Goal: Find specific page/section: Find specific page/section

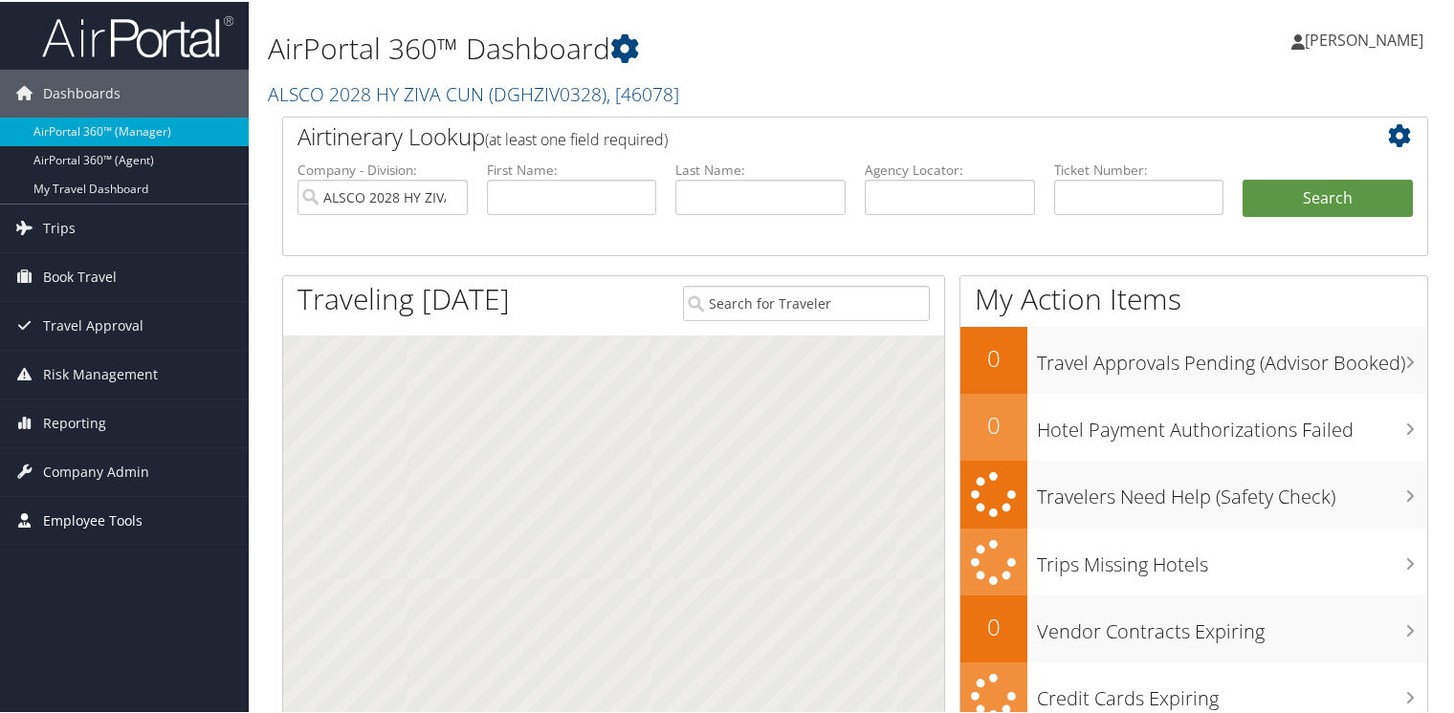
click at [67, 520] on span "Employee Tools" at bounding box center [92, 519] width 99 height 48
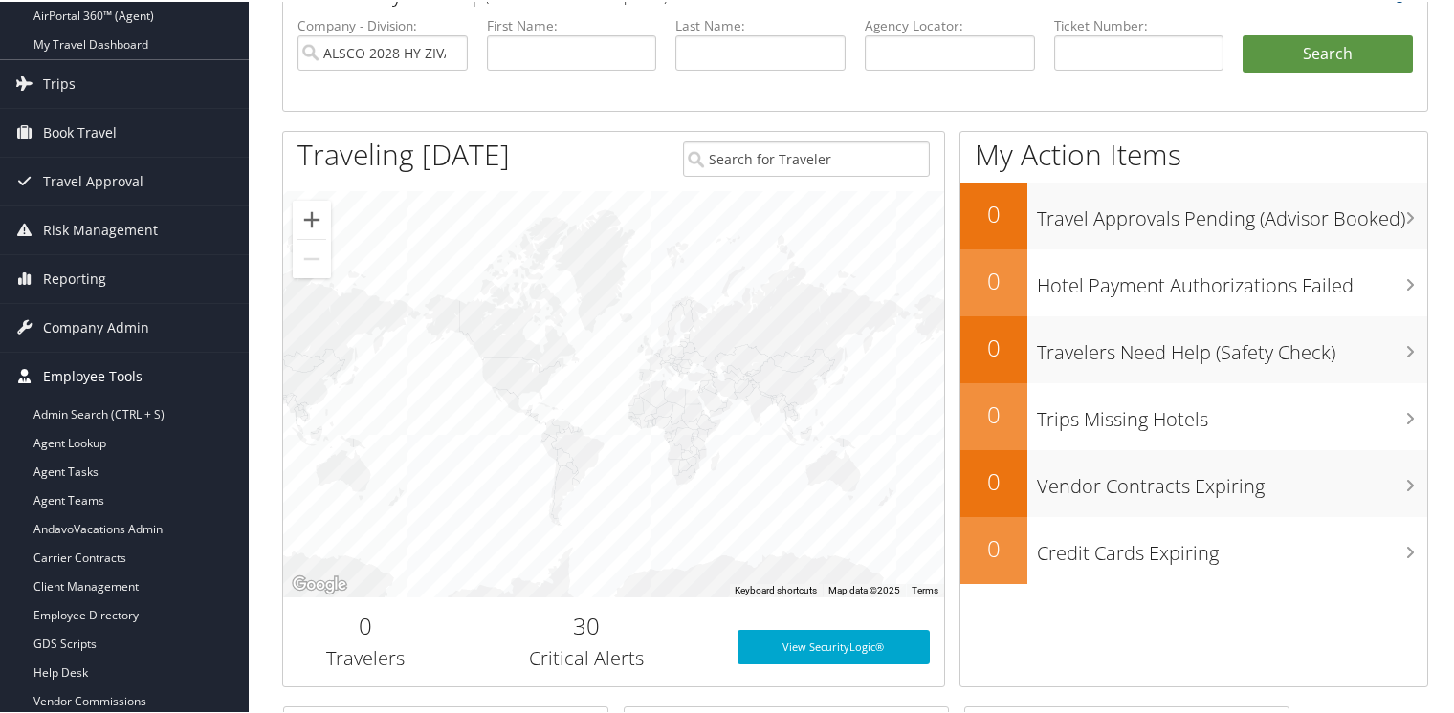
scroll to position [191, 0]
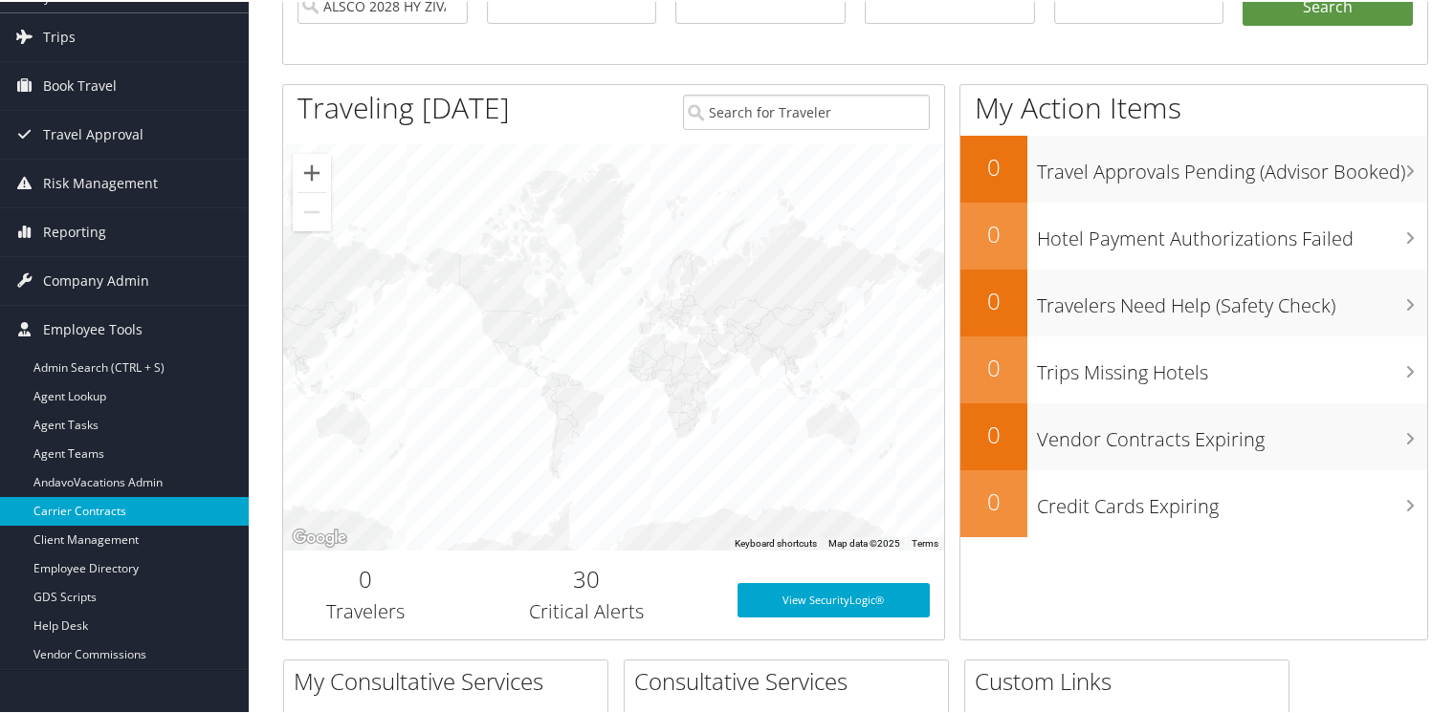
click at [68, 512] on link "Carrier Contracts" at bounding box center [124, 509] width 249 height 29
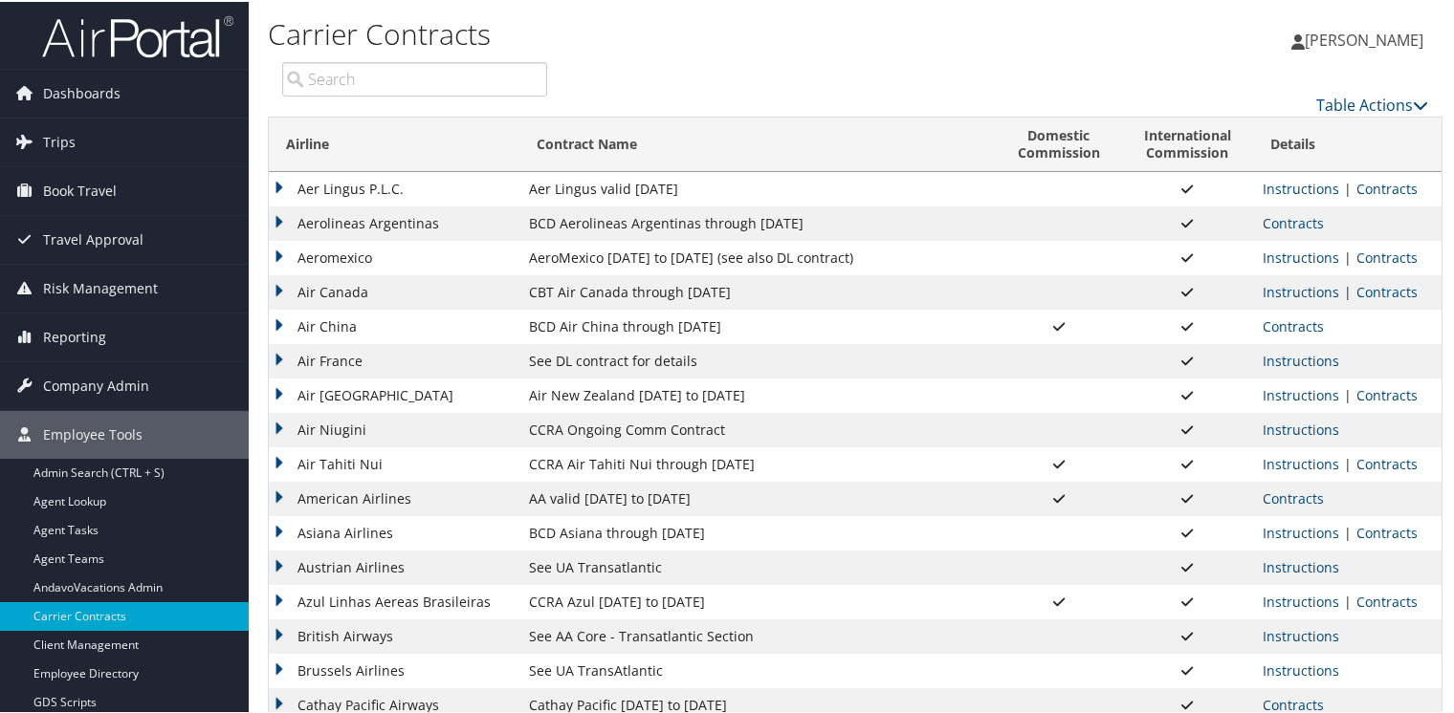
click at [474, 86] on input "search" at bounding box center [414, 77] width 265 height 34
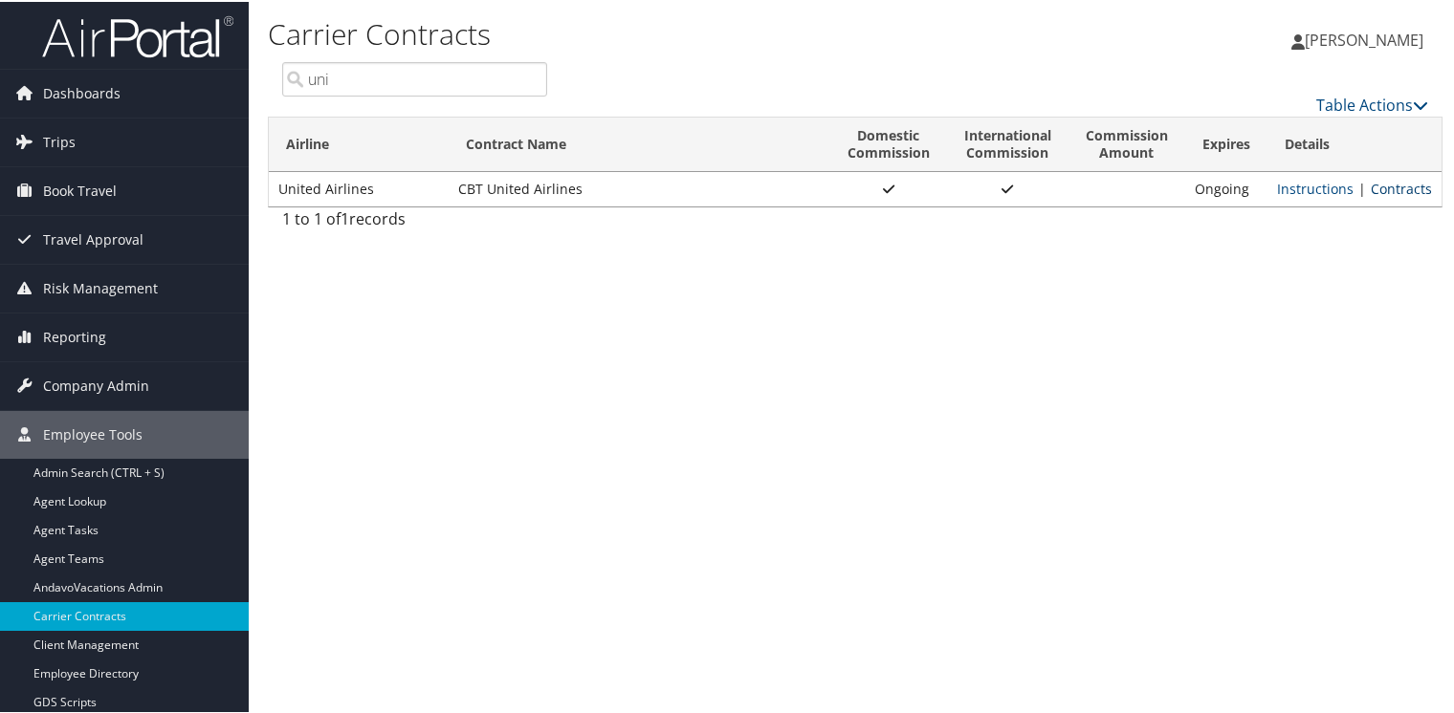
type input "uni"
click at [1411, 189] on link "Contracts" at bounding box center [1400, 187] width 61 height 18
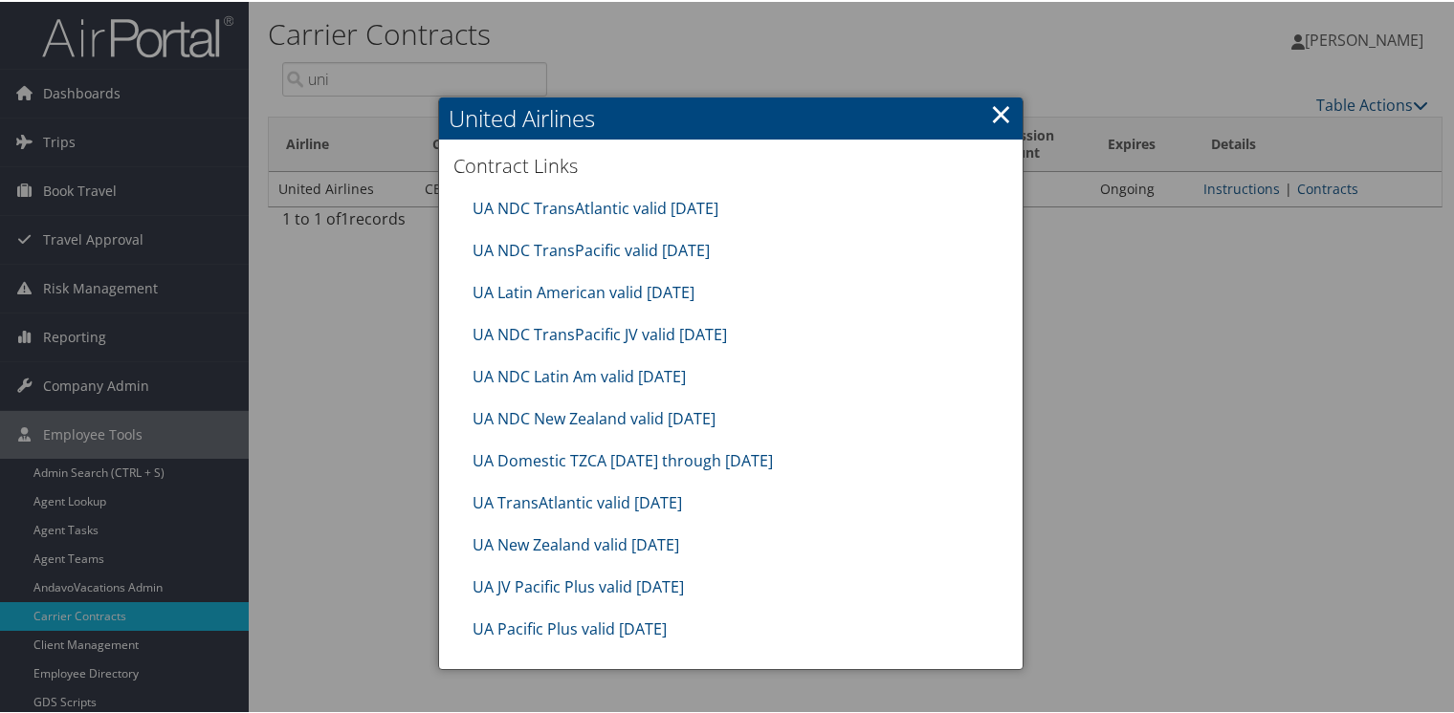
click at [995, 107] on link "×" at bounding box center [1001, 112] width 22 height 38
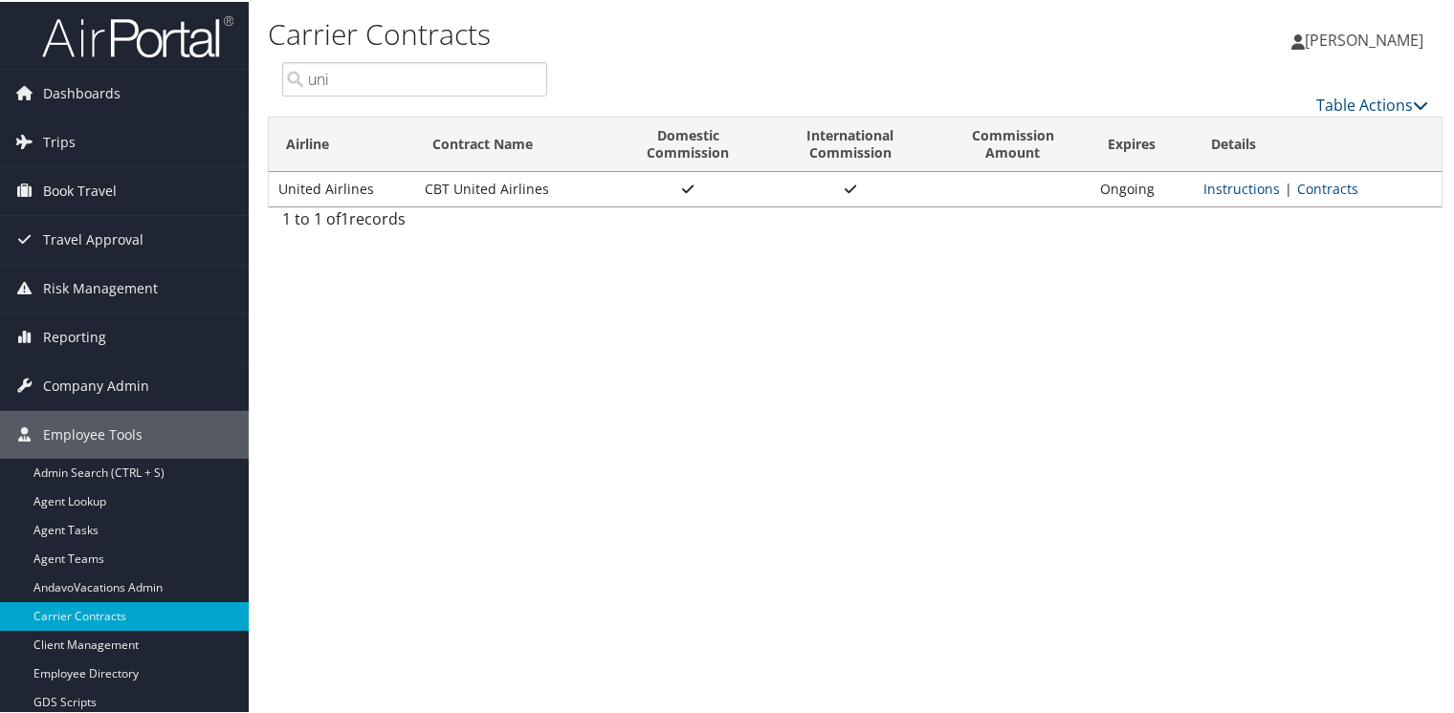
drag, startPoint x: 417, startPoint y: 274, endPoint x: 412, endPoint y: 205, distance: 69.0
click at [412, 206] on div "1 to 1 of 1 records" at bounding box center [414, 222] width 265 height 33
drag, startPoint x: 335, startPoint y: 75, endPoint x: 287, endPoint y: 79, distance: 48.1
click at [287, 79] on input "uni" at bounding box center [414, 77] width 265 height 34
click at [287, 80] on input "uni" at bounding box center [414, 77] width 265 height 34
